Goal: Transaction & Acquisition: Purchase product/service

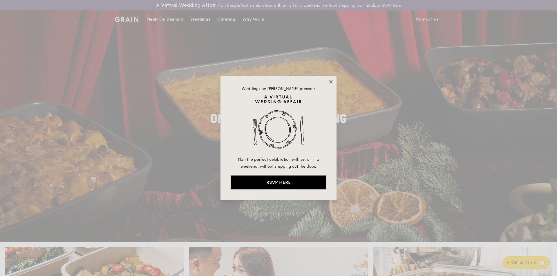
click at [331, 84] on icon at bounding box center [330, 81] width 5 height 5
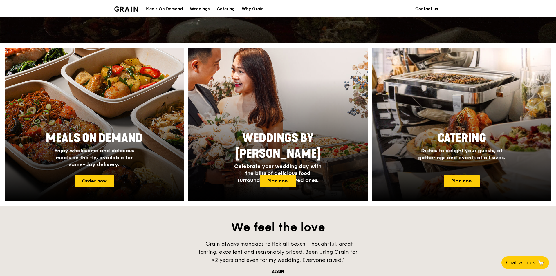
scroll to position [232, 0]
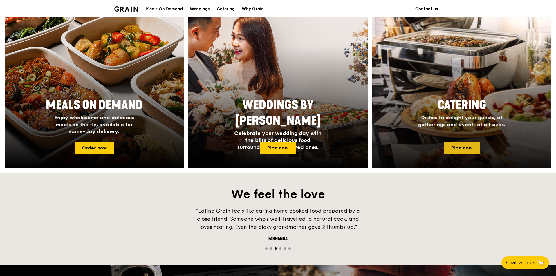
click at [471, 148] on link "Plan now" at bounding box center [462, 148] width 36 height 12
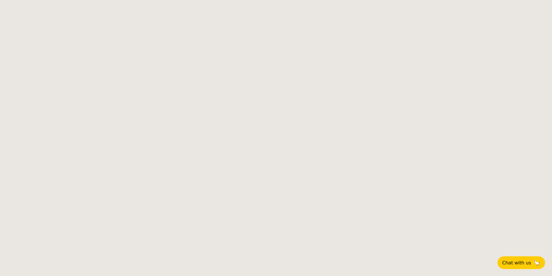
select select
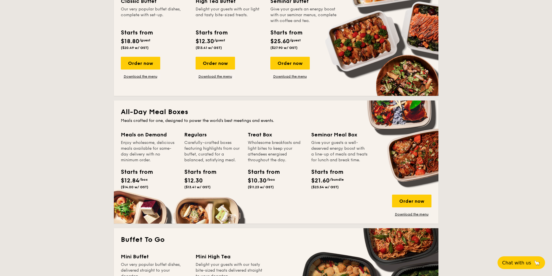
scroll to position [145, 0]
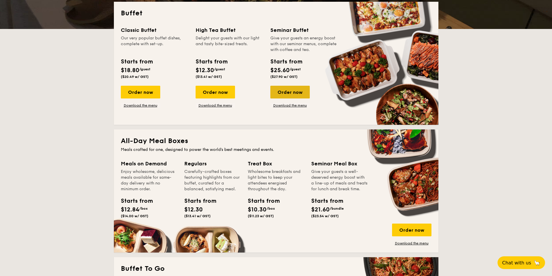
click at [291, 93] on div "Order now" at bounding box center [290, 92] width 39 height 13
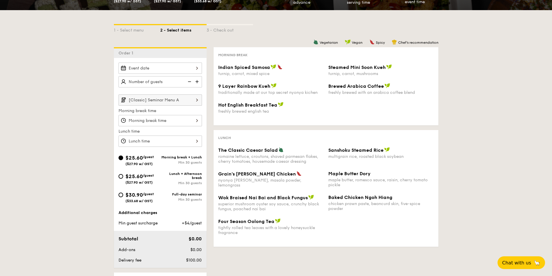
scroll to position [116, 0]
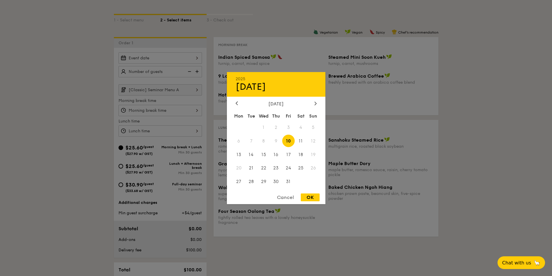
click at [159, 58] on div "2025 Oct [DATE] Tue Wed Thu Fri Sat Sun 1 2 3 4 5 6 7 8 9 10 11 12 13 14 15 16 …" at bounding box center [161, 57] width 84 height 11
click at [313, 104] on div "[DATE]" at bounding box center [276, 104] width 81 height 6
click at [314, 104] on div at bounding box center [315, 104] width 5 height 6
click at [274, 154] on span "13" at bounding box center [276, 154] width 12 height 12
click at [306, 197] on div "OK" at bounding box center [310, 198] width 19 height 8
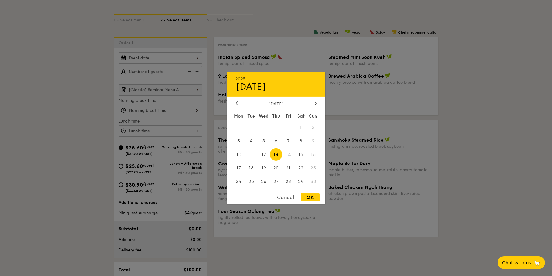
type input "[DATE]"
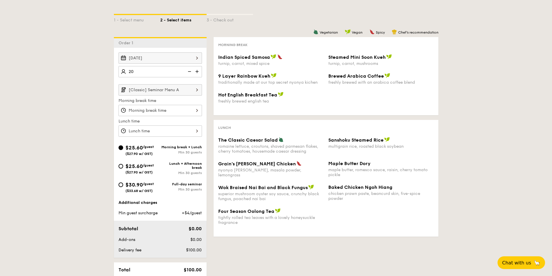
type input "20 guests"
click at [194, 111] on div at bounding box center [161, 110] width 84 height 11
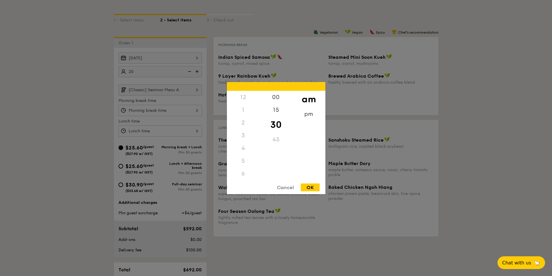
scroll to position [64, 0]
click at [308, 187] on div "OK" at bounding box center [310, 188] width 19 height 8
type input "10:30AM"
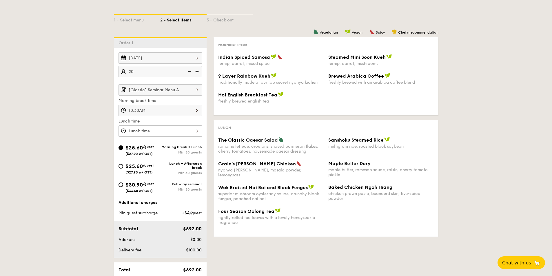
click at [194, 133] on div "12 1 2 3 4 5 6 7 8 9 10 11 00 15 30 45 am pm Cancel OK" at bounding box center [161, 131] width 84 height 11
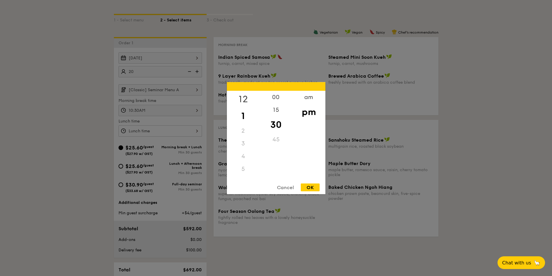
click at [248, 100] on div "12" at bounding box center [243, 99] width 33 height 17
click at [273, 97] on div "00" at bounding box center [276, 99] width 33 height 17
click at [309, 113] on div "pm" at bounding box center [309, 112] width 33 height 17
click at [317, 188] on div "OK" at bounding box center [310, 188] width 19 height 8
type input "12:00PM"
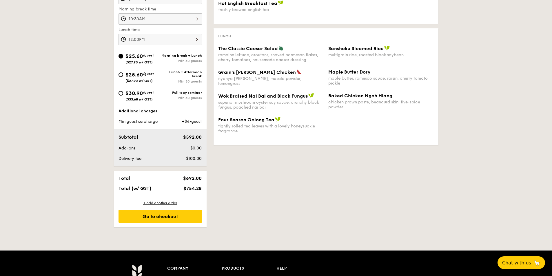
scroll to position [232, 0]
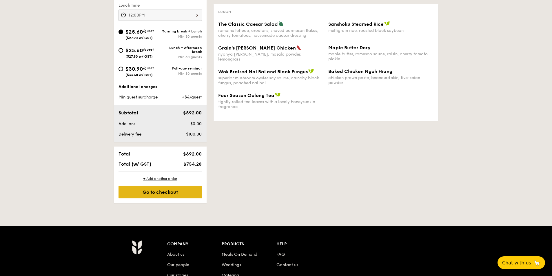
click at [200, 191] on div "Go to checkout" at bounding box center [161, 192] width 84 height 13
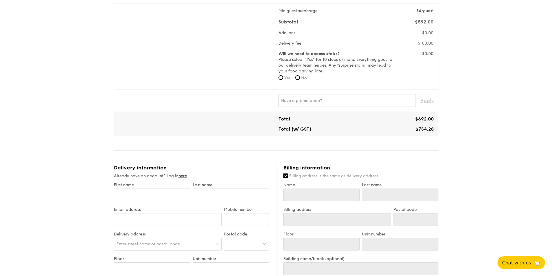
scroll to position [406, 0]
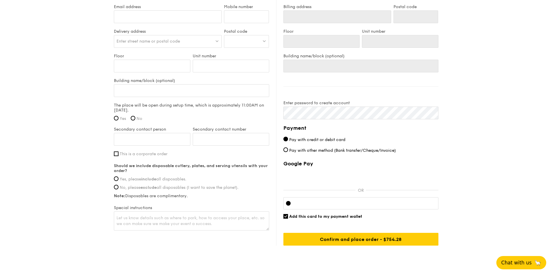
click at [517, 260] on span "Chat with us" at bounding box center [517, 263] width 30 height 6
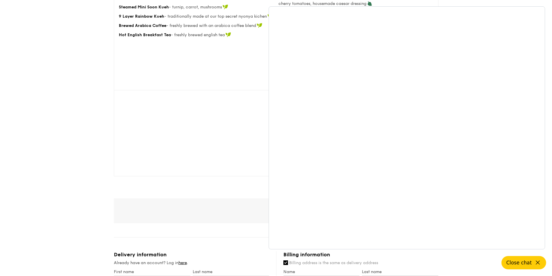
scroll to position [0, 0]
